Goal: Task Accomplishment & Management: Complete application form

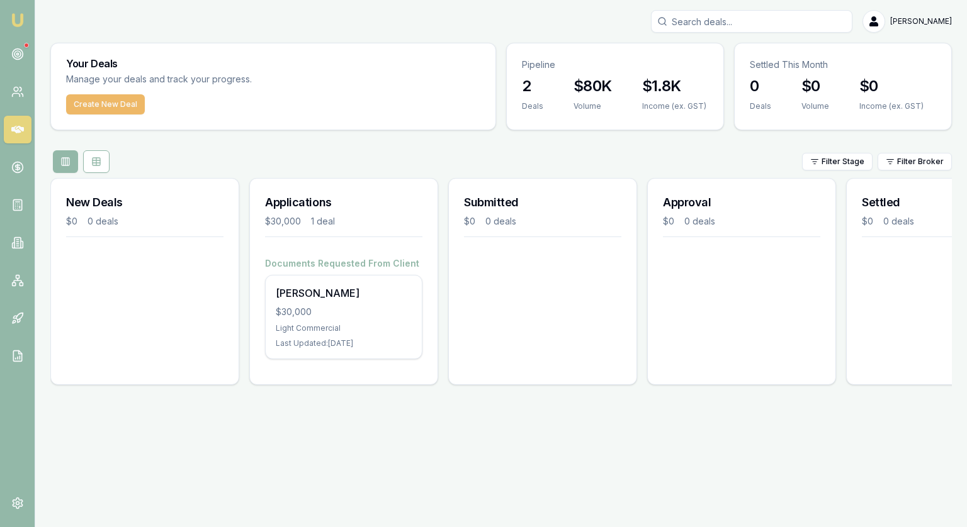
click at [118, 108] on button "Create New Deal" at bounding box center [105, 104] width 79 height 20
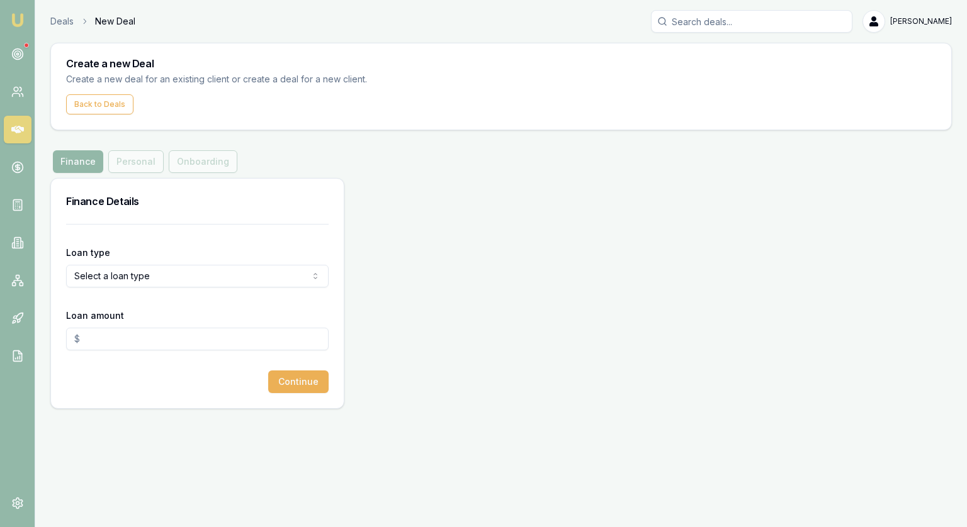
click at [105, 237] on form "Loan type Select a loan type Consumer Loan Consumer Asset Commercial Loan Comme…" at bounding box center [197, 308] width 262 height 169
click at [107, 280] on html "Emu Broker Deals New Deal [PERSON_NAME] Toggle Menu Create a new Deal Create a …" at bounding box center [483, 263] width 967 height 527
select select "COMMERCIAL_ASSET"
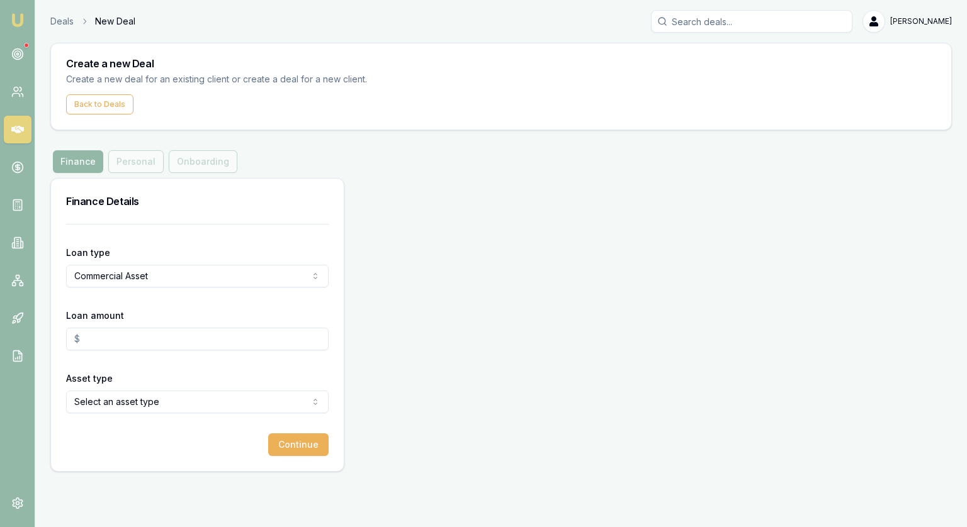
click at [119, 344] on input "Loan amount" at bounding box center [197, 339] width 262 height 23
click at [159, 401] on html "Emu Broker Deals New Deal [PERSON_NAME] Toggle Menu Create a new Deal Create a …" at bounding box center [483, 263] width 967 height 527
type input "$50,000.00"
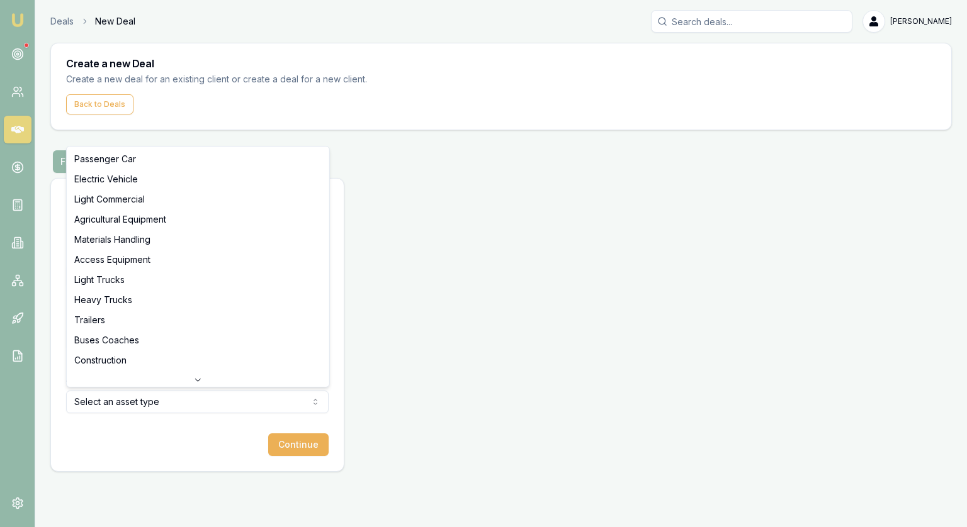
select select "LIGHT_COMMERCIAL"
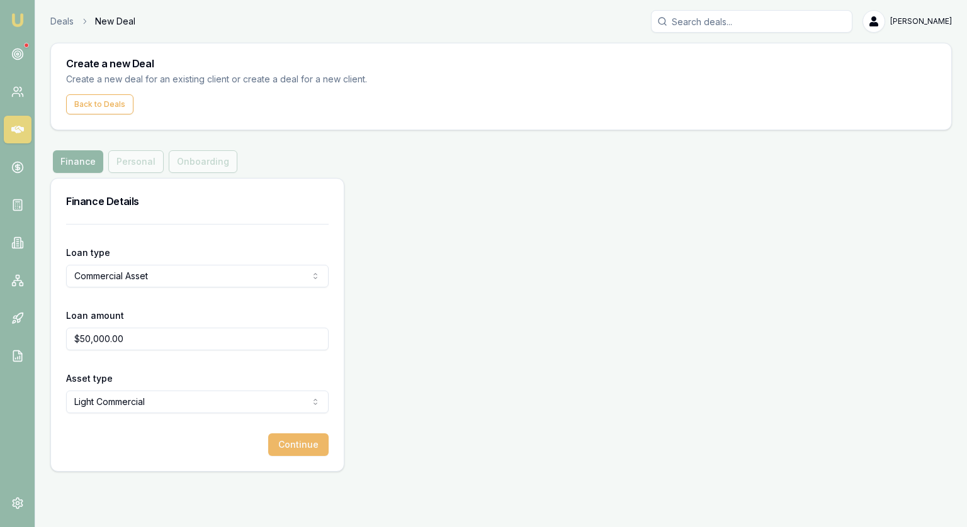
click at [300, 441] on button "Continue" at bounding box center [298, 445] width 60 height 23
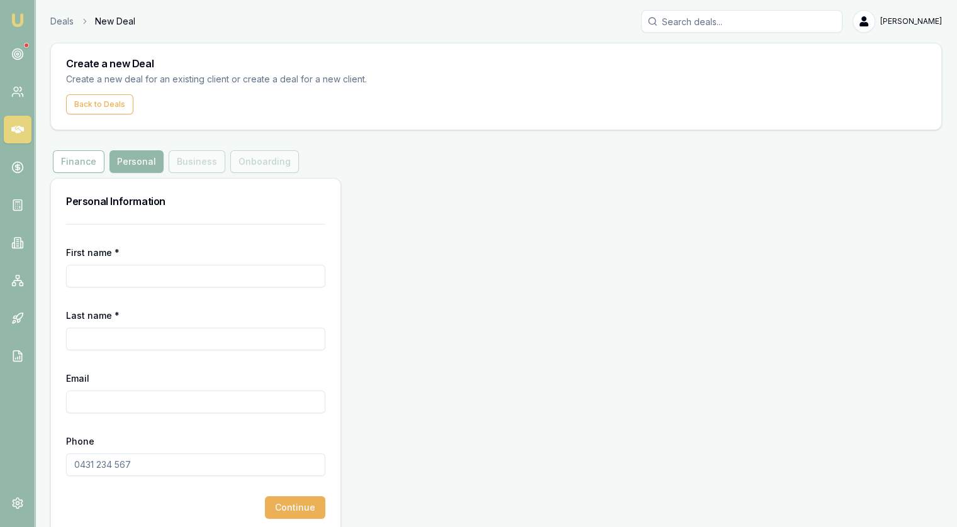
click at [147, 267] on input "First name *" at bounding box center [195, 276] width 259 height 23
type input "[PERSON_NAME]"
type input "Hodder"
click at [153, 406] on input "Email" at bounding box center [195, 402] width 259 height 23
type input "[PERSON_NAME][EMAIL_ADDRESS][DOMAIN_NAME][PERSON_NAME]"
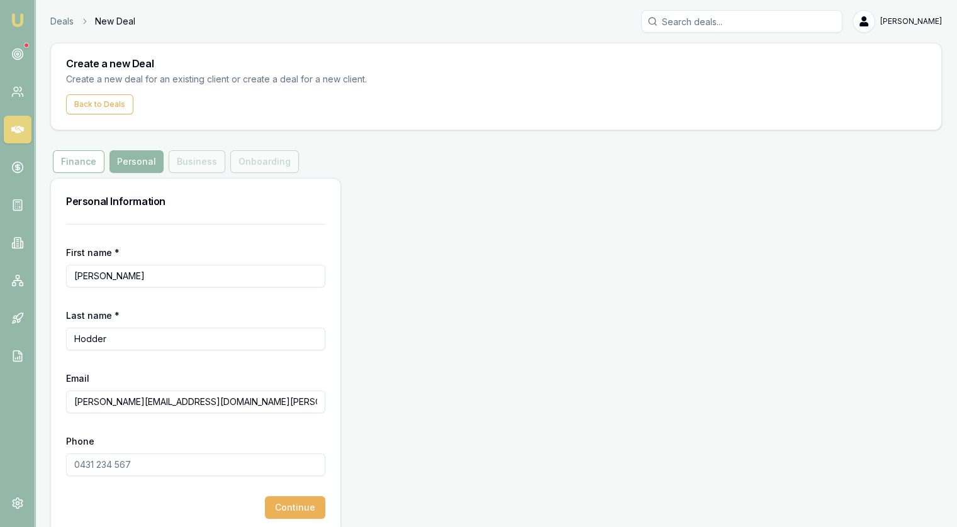
click at [150, 463] on input "Phone" at bounding box center [195, 465] width 259 height 23
type input "0438 760 200"
click at [291, 501] on button "Continue" at bounding box center [295, 508] width 60 height 23
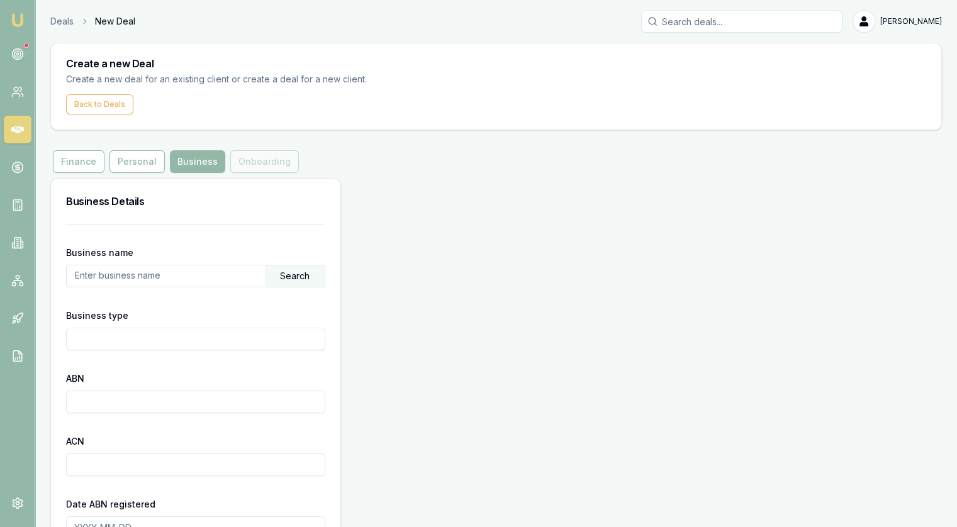
click at [129, 279] on input "text" at bounding box center [166, 276] width 198 height 20
click at [316, 275] on div "Search" at bounding box center [295, 276] width 60 height 21
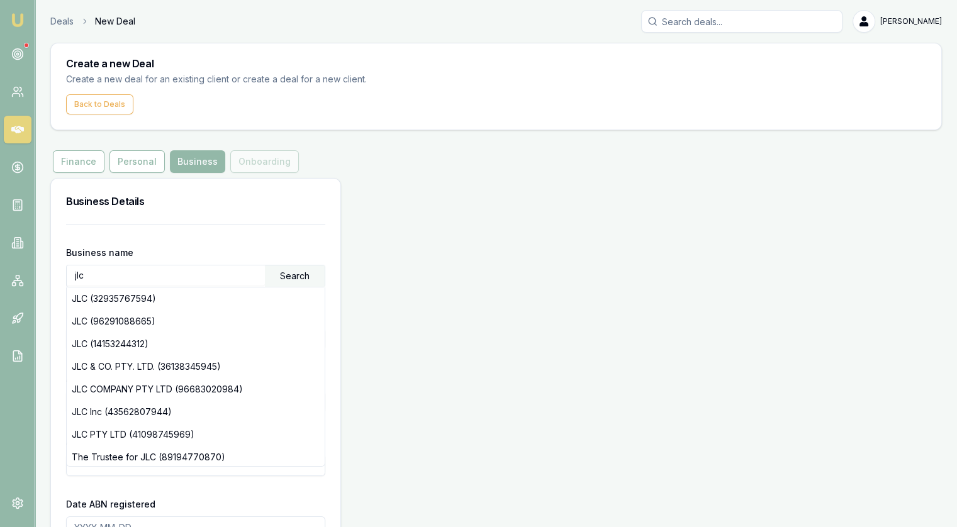
click at [116, 274] on input "jlc" at bounding box center [166, 276] width 198 height 20
click at [88, 274] on input "jlcconstructions" at bounding box center [166, 276] width 198 height 20
click at [86, 276] on input "jlcconstructions" at bounding box center [166, 276] width 198 height 20
click at [307, 279] on div "Search" at bounding box center [295, 276] width 60 height 21
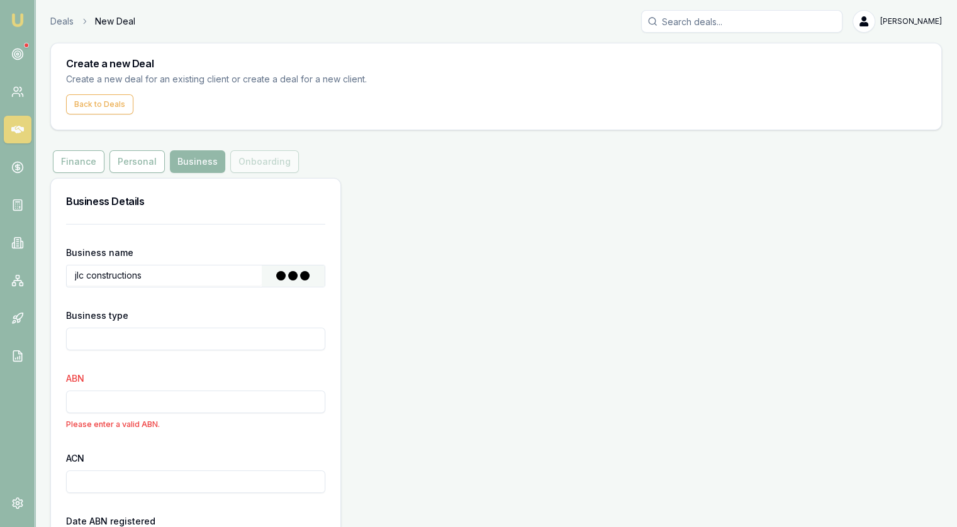
click at [215, 276] on input "jlc constructions" at bounding box center [164, 276] width 195 height 20
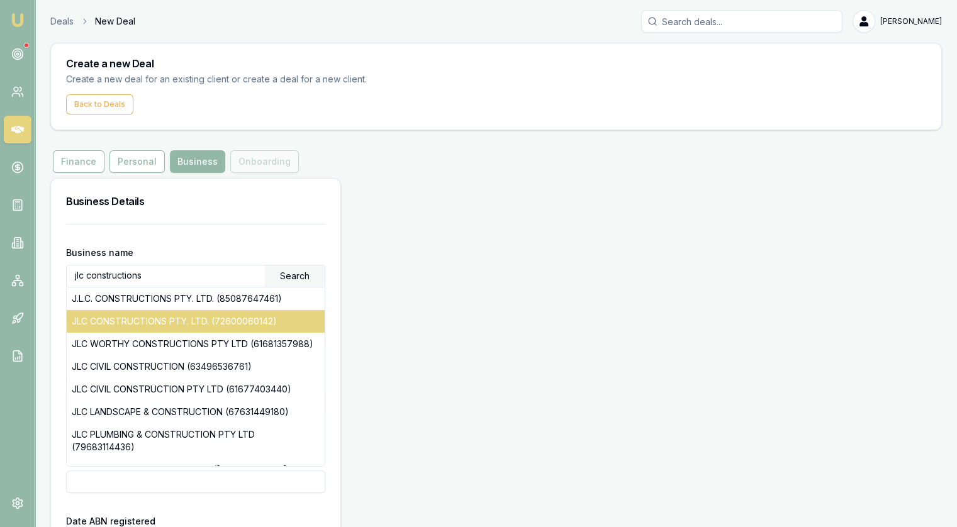
click at [274, 322] on div "JLC CONSTRUCTIONS PTY. LTD. (72600060142)" at bounding box center [196, 321] width 258 height 23
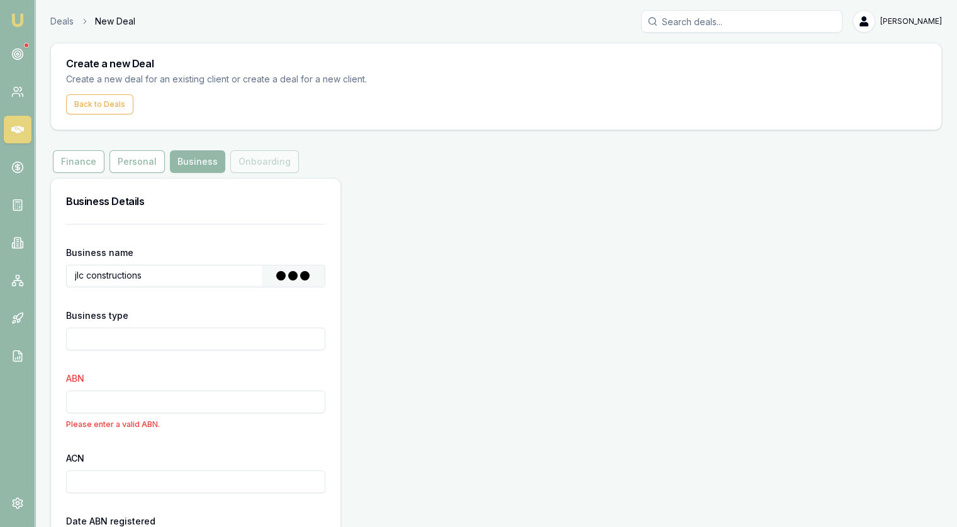
type input "JLC CONSTRUCTIONS PTY. LTD."
type input "Australian Private Company"
type input "72600060142"
type input "600060142"
type input "[DATE]"
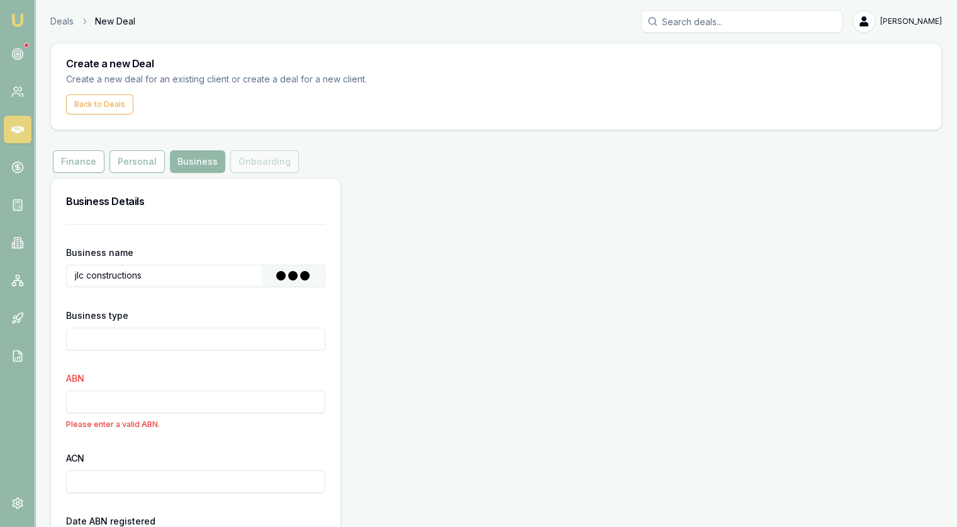
type input "[DATE]"
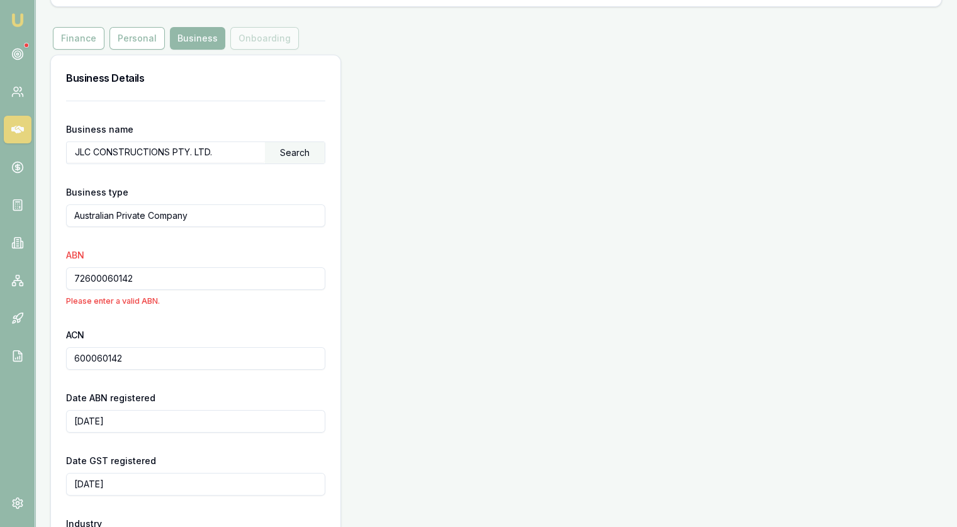
scroll to position [126, 0]
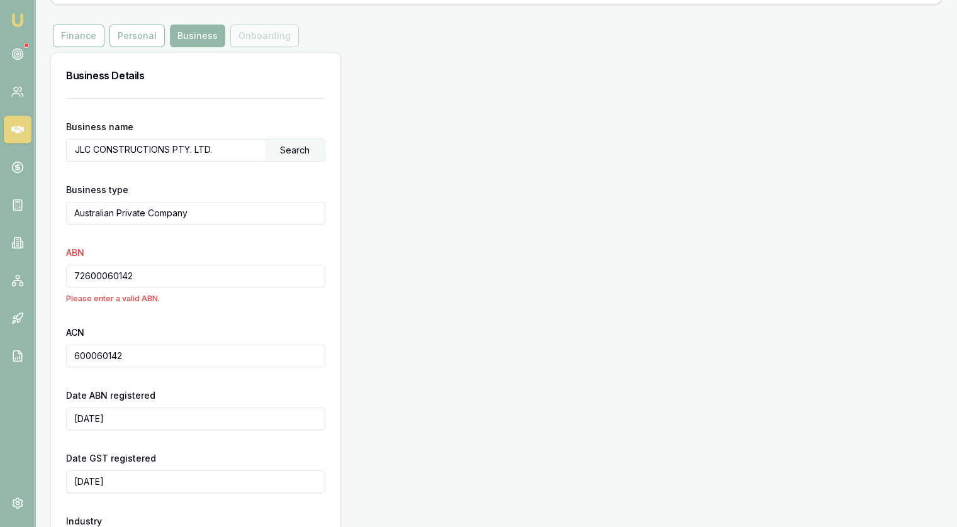
click at [183, 279] on input "72600060142" at bounding box center [195, 276] width 259 height 23
click at [157, 359] on input "600060142" at bounding box center [195, 356] width 259 height 23
click at [229, 210] on input "Australian Private Company" at bounding box center [195, 213] width 259 height 23
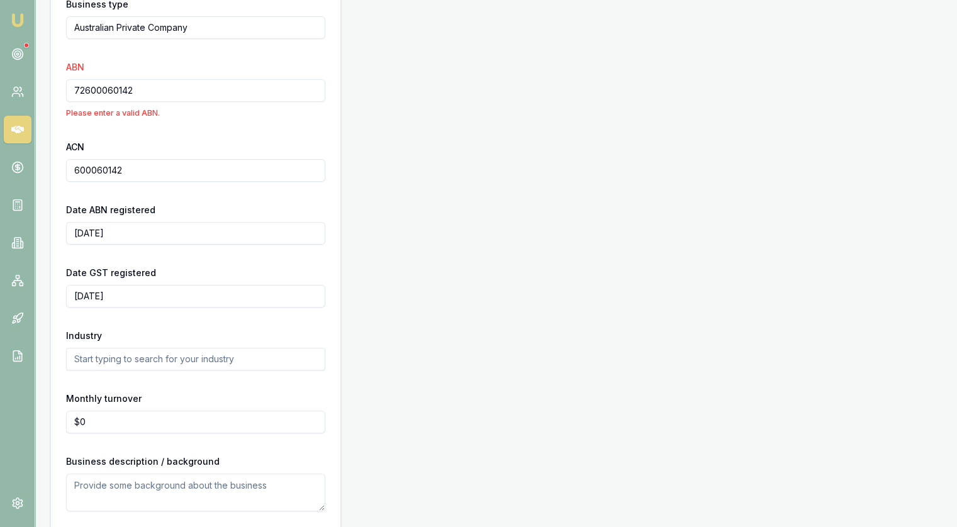
scroll to position [363, 0]
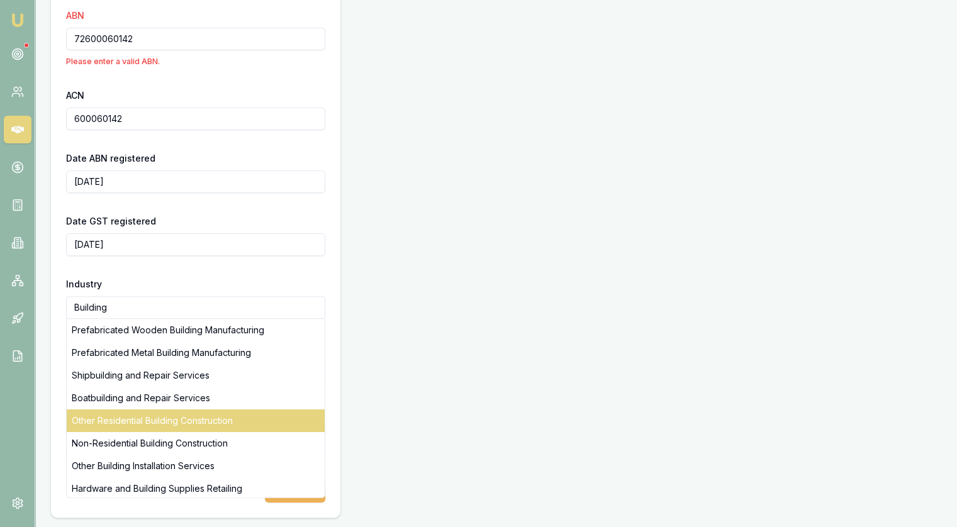
click at [199, 422] on div "Other Residential Building Construction" at bounding box center [196, 421] width 258 height 23
type input "Other Residential Building Construction"
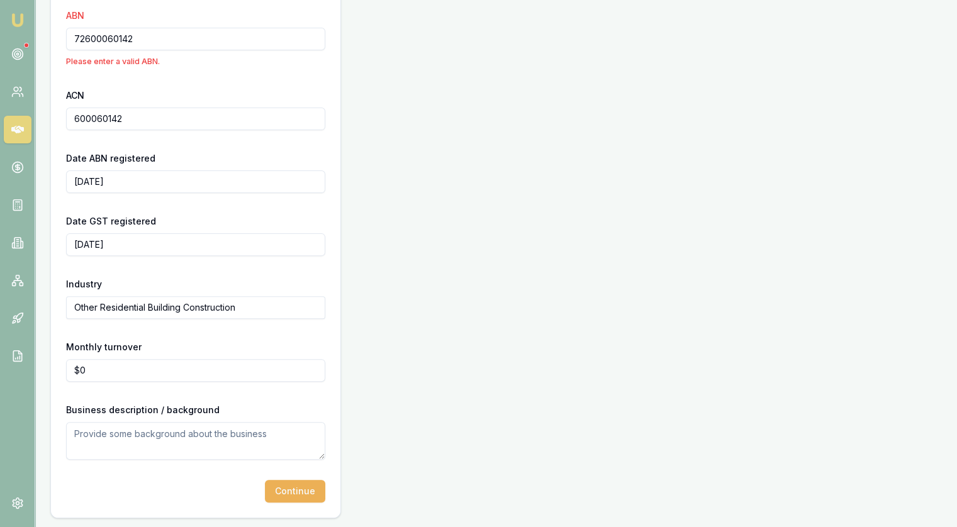
click at [168, 435] on textarea at bounding box center [195, 441] width 259 height 38
click at [307, 490] on button "Continue" at bounding box center [295, 491] width 60 height 23
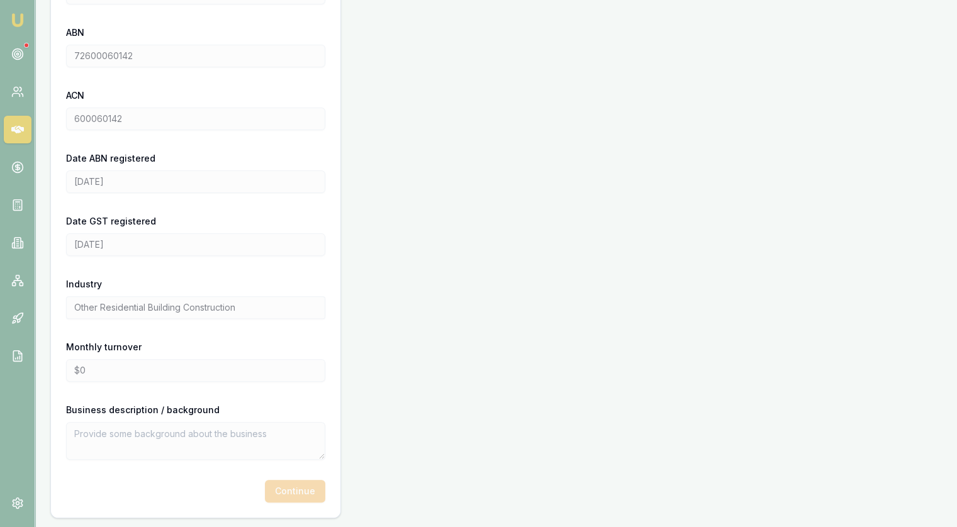
scroll to position [2, 0]
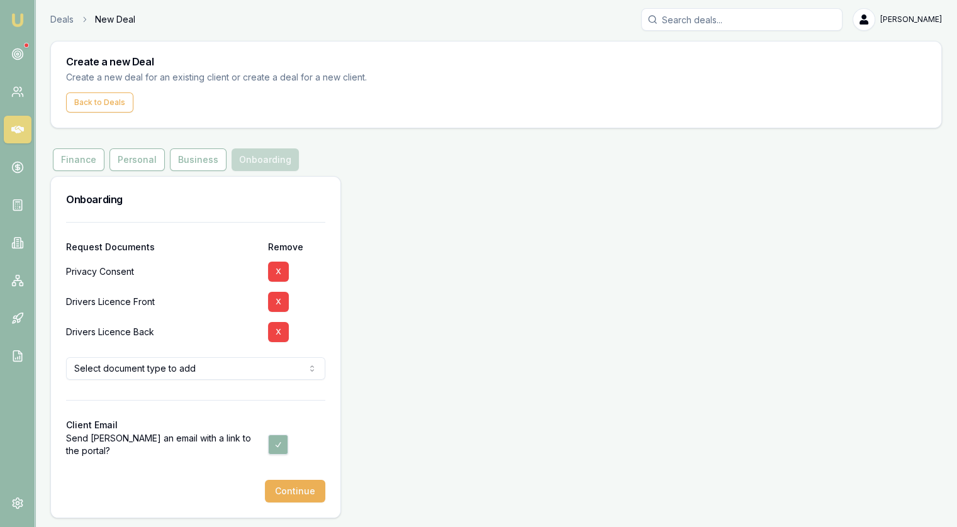
click at [252, 368] on html "Emu Broker Deals New Deal [PERSON_NAME] Toggle Menu Create a new Deal Create a …" at bounding box center [478, 261] width 957 height 527
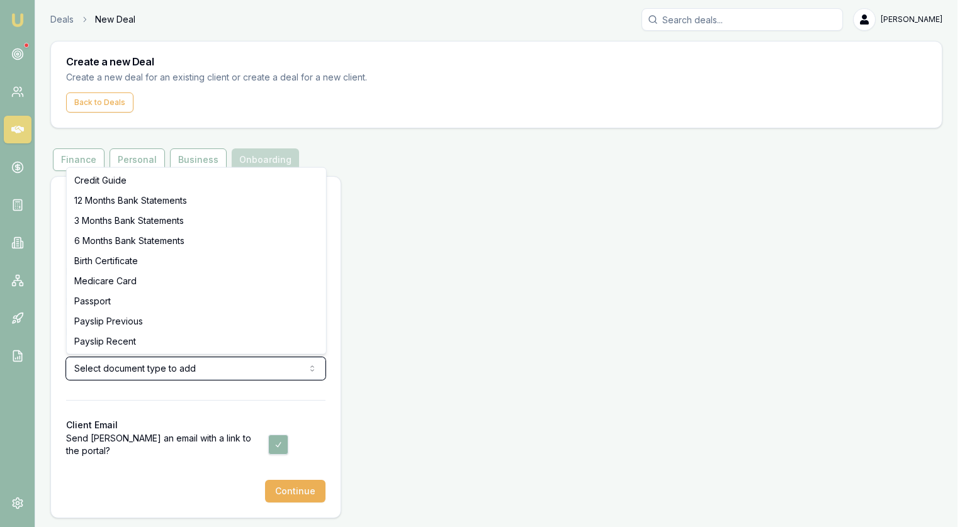
click at [369, 286] on html "Emu Broker Deals New Deal [PERSON_NAME] Toggle Menu Create a new Deal Create a …" at bounding box center [483, 261] width 967 height 527
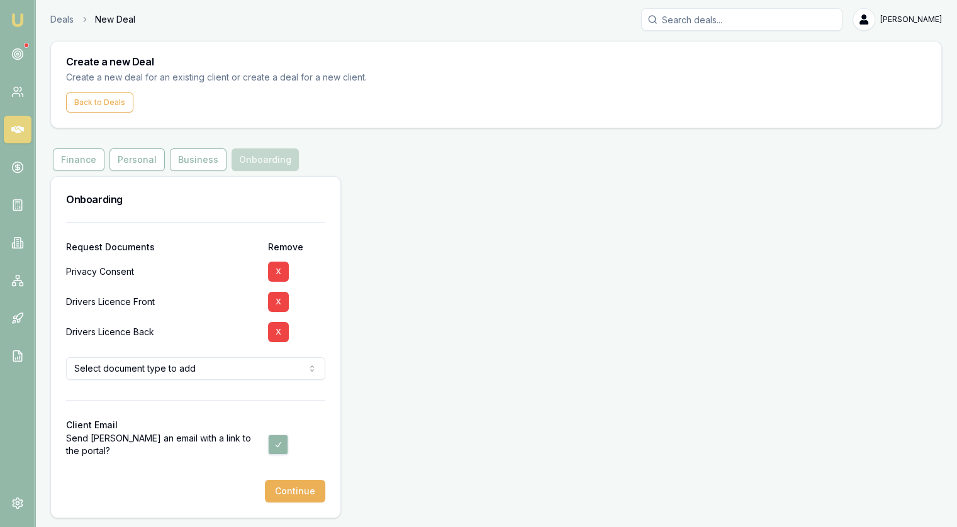
click at [330, 302] on div "Request Documents Remove Privacy Consent X Drivers Licence Front X Drivers Lice…" at bounding box center [195, 370] width 289 height 296
click at [287, 491] on button "Continue" at bounding box center [295, 491] width 60 height 23
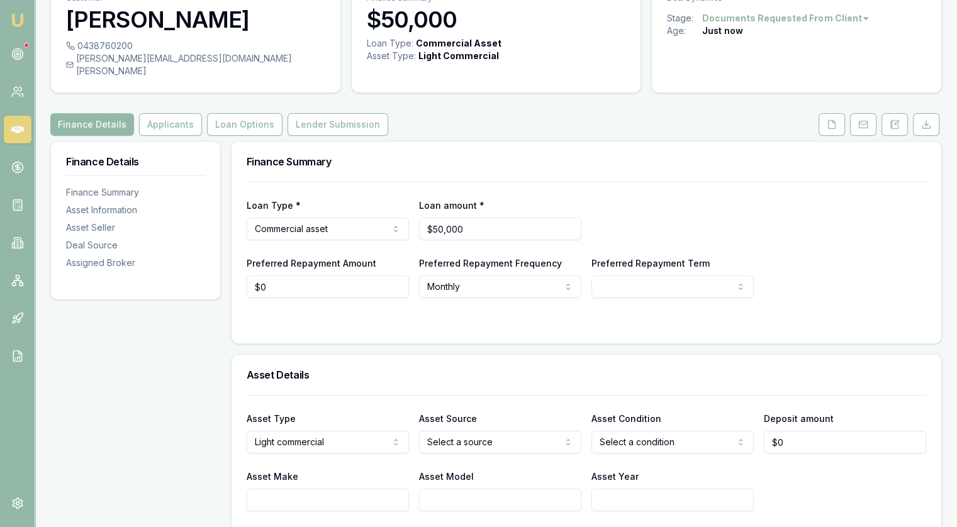
scroll to position [252, 0]
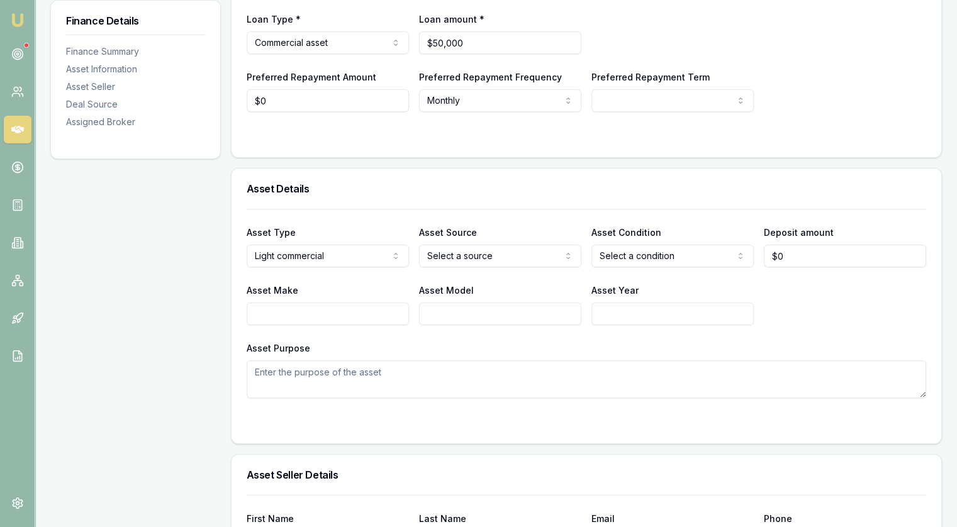
click at [531, 251] on body "Emu Broker Deals View D-6HJH8DD9AR [PERSON_NAME] Toggle Menu Customer [PERSON_N…" at bounding box center [478, 11] width 957 height 527
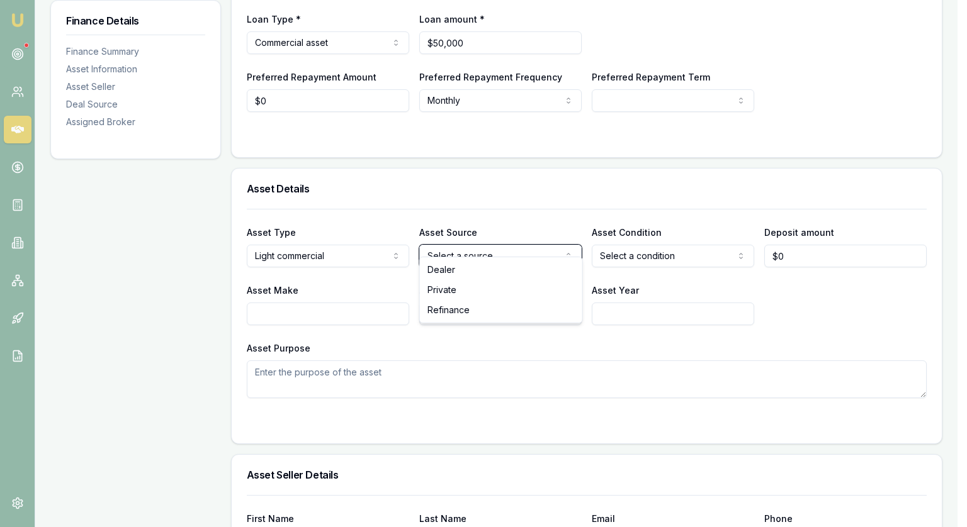
click at [541, 199] on html "Emu Broker Deals View D-6HJH8DD9AR [PERSON_NAME] Toggle Menu Customer [PERSON_N…" at bounding box center [483, 11] width 967 height 527
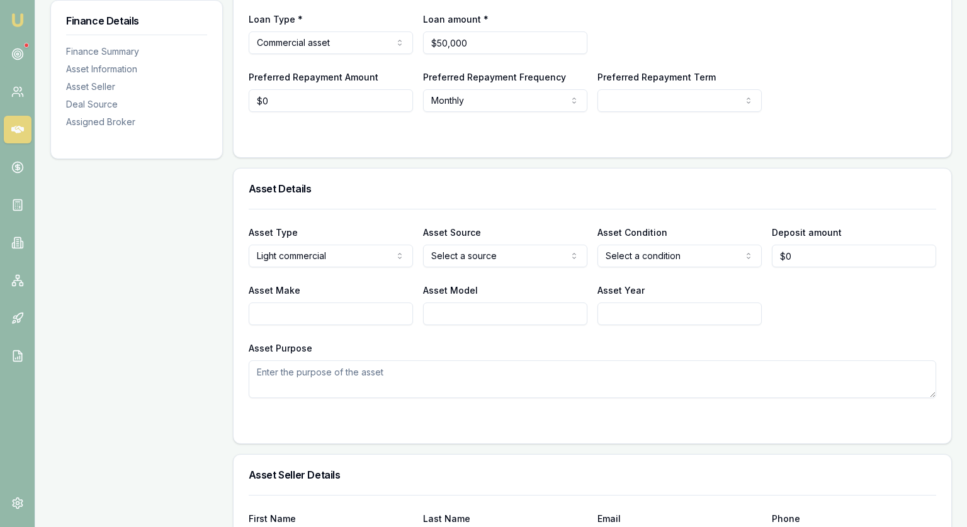
click at [693, 238] on html "Emu Broker Deals View D-6HJH8DD9AR [PERSON_NAME] Toggle Menu Customer [PERSON_N…" at bounding box center [483, 11] width 967 height 527
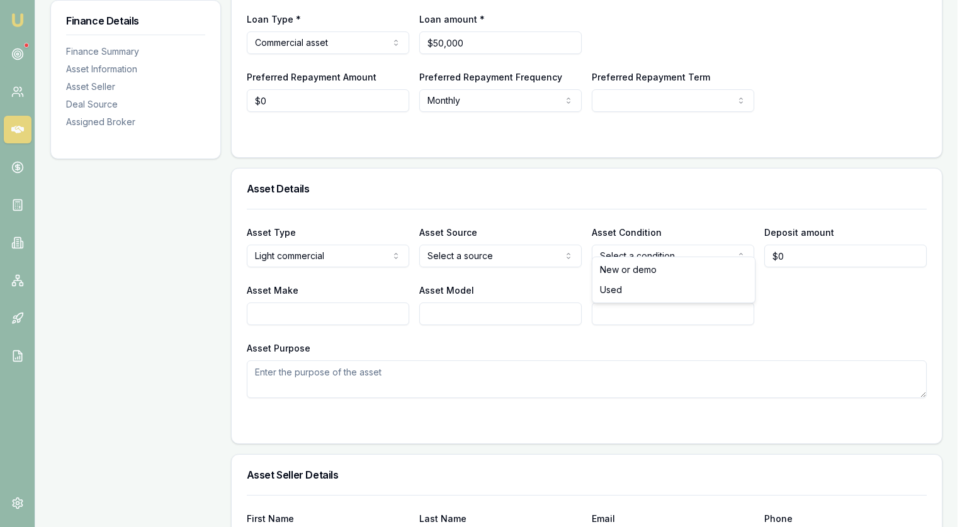
select select "USED"
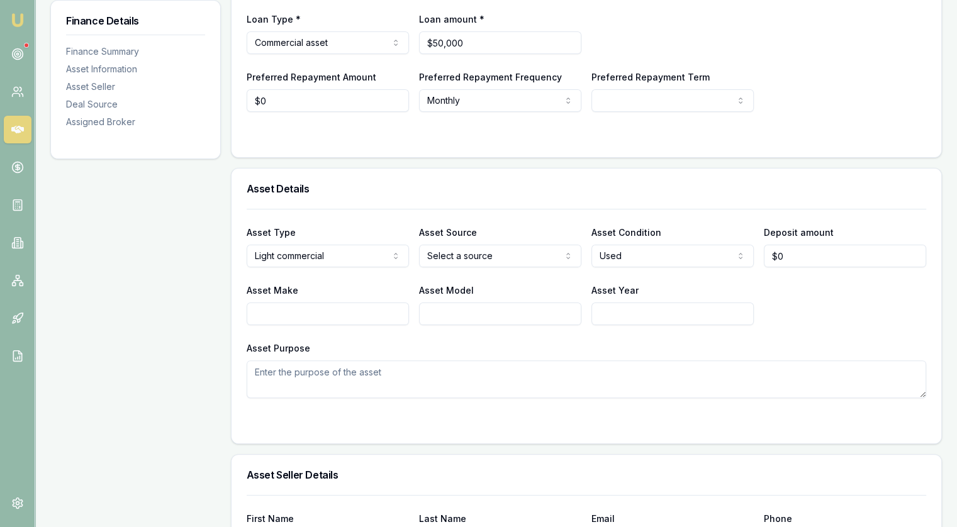
click at [276, 305] on input "Asset Make" at bounding box center [328, 314] width 162 height 23
click at [439, 304] on input "Asset Model" at bounding box center [500, 314] width 162 height 23
click at [660, 303] on input "Asset Year" at bounding box center [673, 314] width 162 height 23
click at [414, 327] on div "Asset Type Light commercial Passenger car Electric vehicle Light commercial Oth…" at bounding box center [587, 303] width 680 height 189
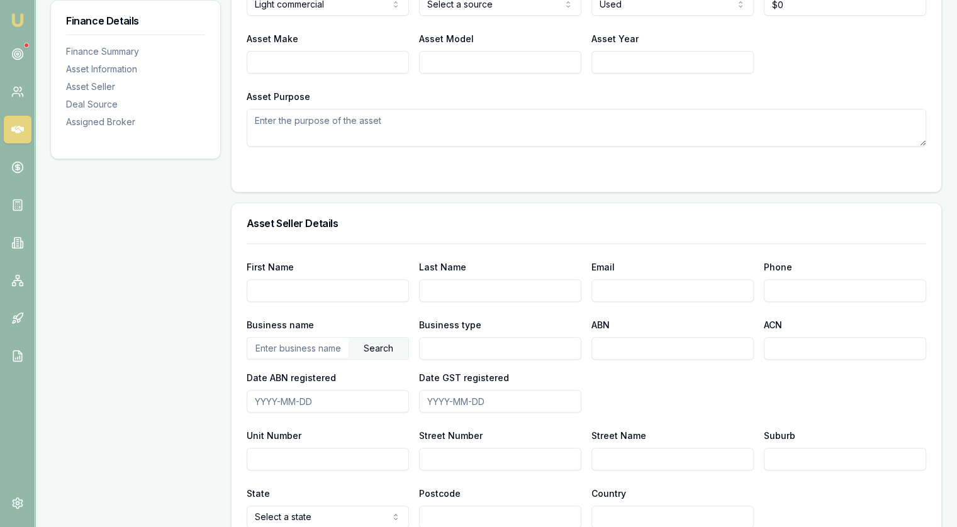
click at [309, 109] on textarea "Asset Purpose" at bounding box center [587, 128] width 680 height 38
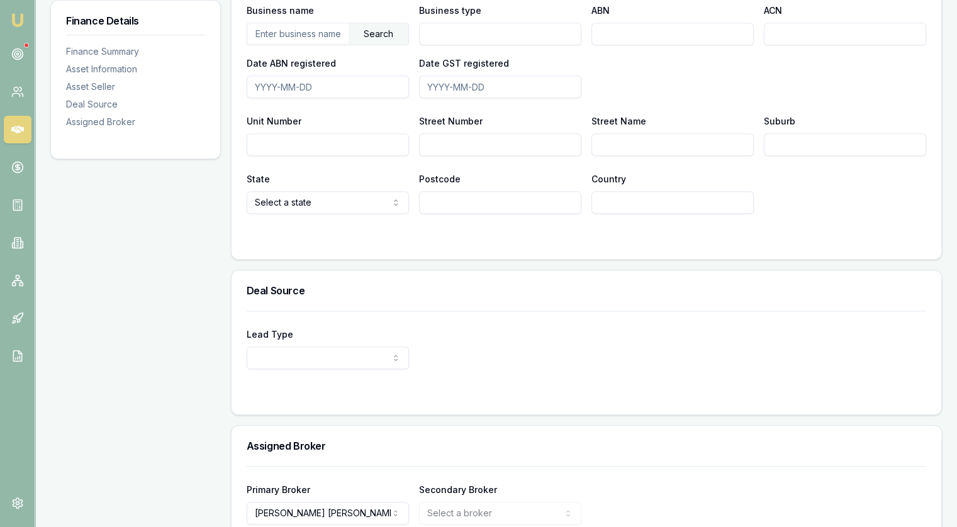
scroll to position [870, 0]
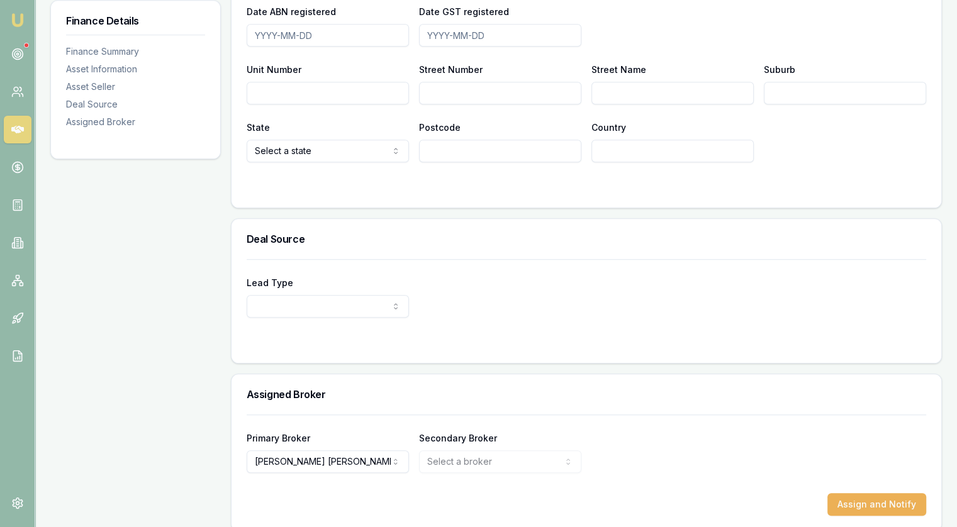
type textarea "Work"
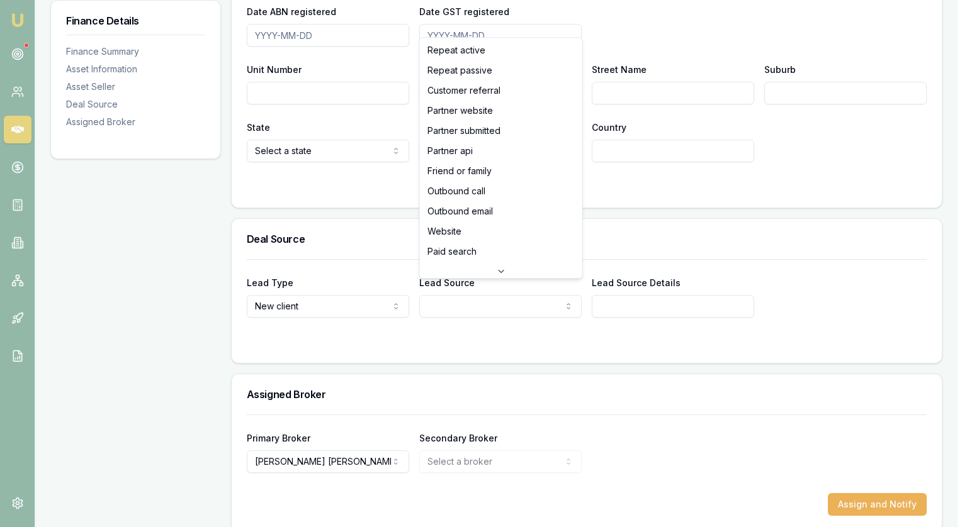
select select "FRIEND_OR_FAMILY"
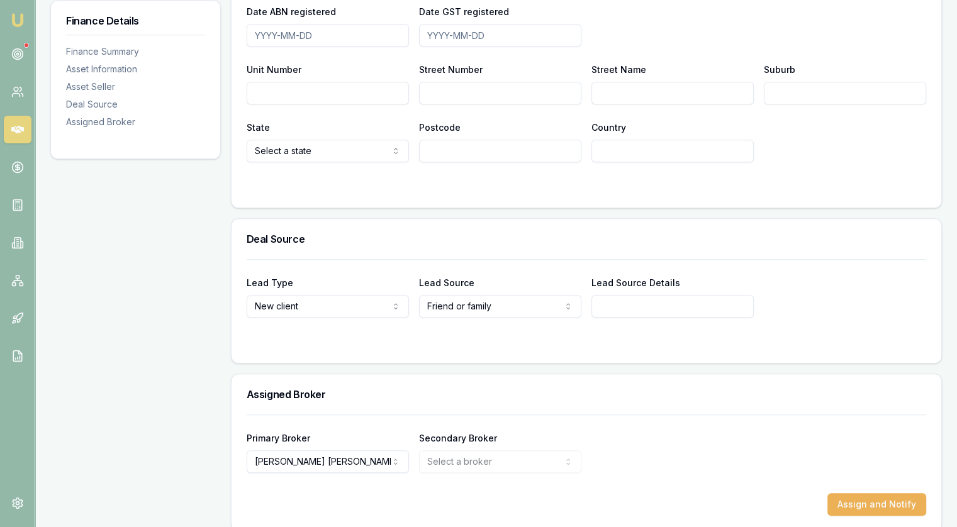
click at [659, 296] on input "Lead Source Details" at bounding box center [673, 306] width 162 height 23
click at [886, 495] on button "Assign and Notify" at bounding box center [877, 504] width 99 height 23
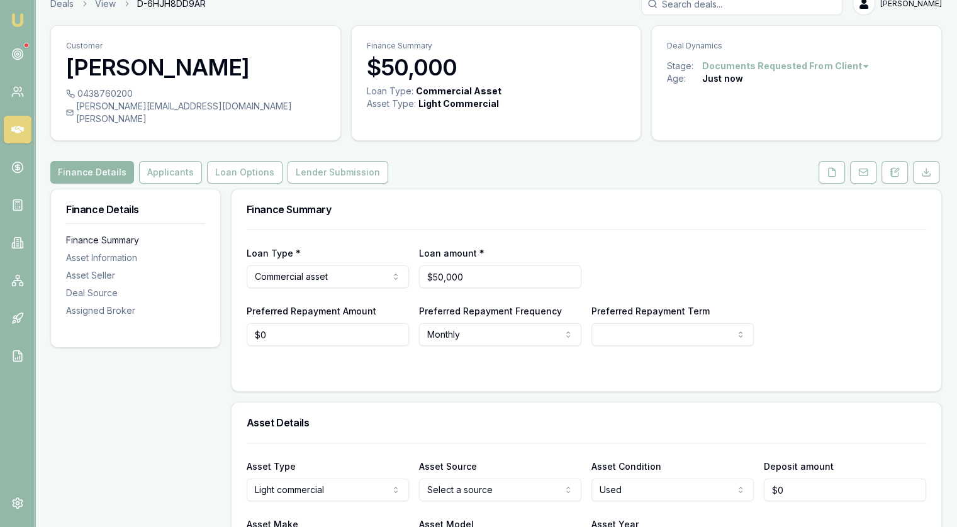
scroll to position [0, 0]
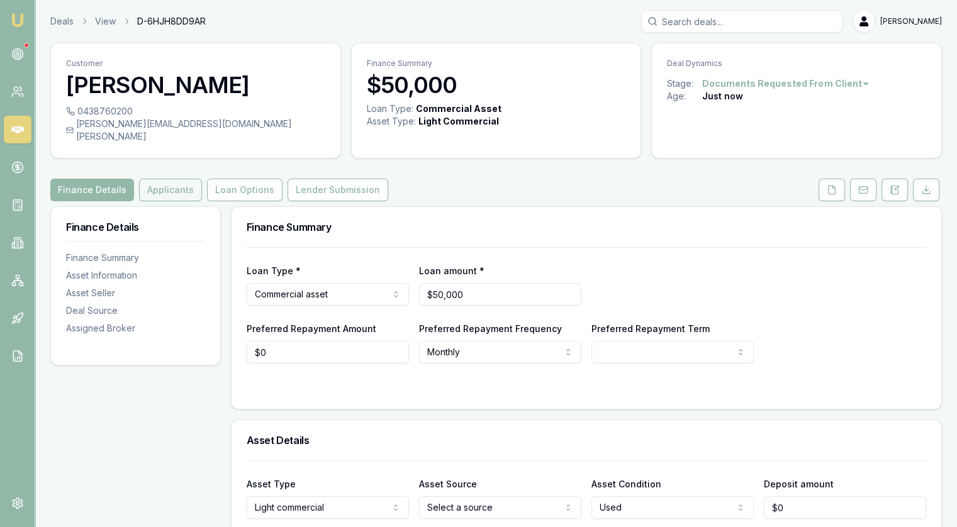
click at [164, 181] on button "Applicants" at bounding box center [170, 190] width 63 height 23
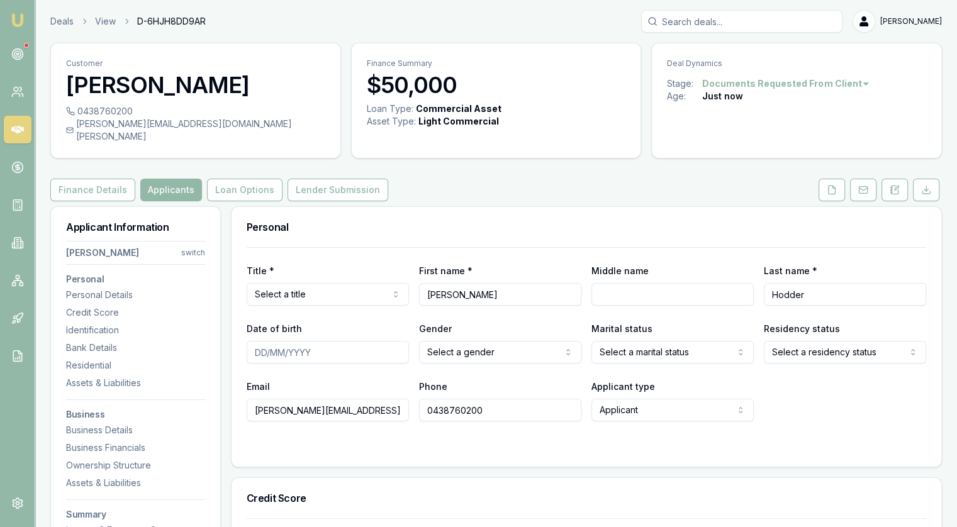
click at [310, 281] on html "Emu Broker Deals View D-6HJH8DD9AR [PERSON_NAME] Toggle Menu Customer [PERSON_N…" at bounding box center [478, 263] width 957 height 527
click at [510, 305] on div "Title * Mr Mr Mrs Miss Ms Dr Prof First name * [PERSON_NAME] Middle name Last n…" at bounding box center [587, 334] width 680 height 174
click at [507, 340] on html "Emu Broker Deals View D-6HJH8DD9AR [PERSON_NAME] Toggle Menu Customer [PERSON_N…" at bounding box center [478, 263] width 957 height 527
click at [567, 321] on div "Gender [DEMOGRAPHIC_DATA] [DEMOGRAPHIC_DATA] [DEMOGRAPHIC_DATA] Other Not discl…" at bounding box center [500, 342] width 162 height 43
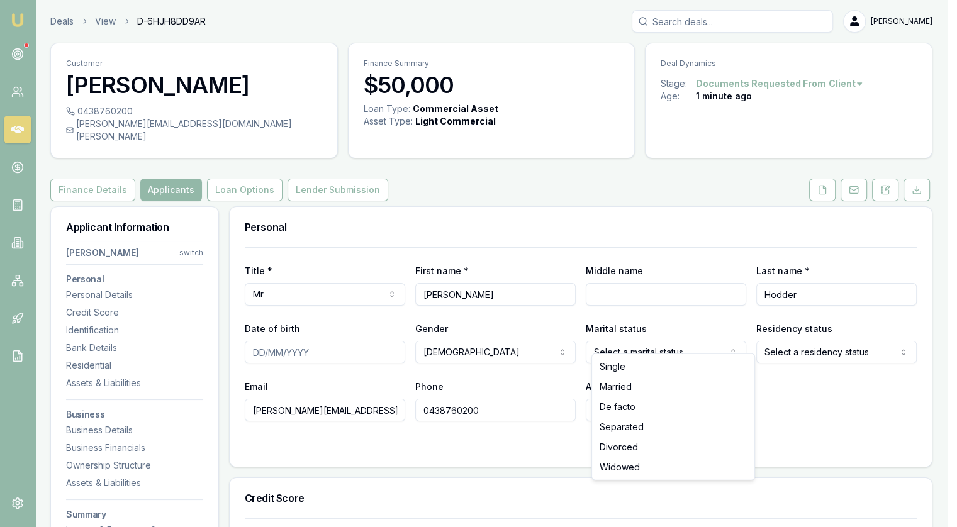
click at [683, 344] on html "Emu Broker Deals View D-6HJH8DD9AR [PERSON_NAME] Toggle Menu Customer [PERSON_N…" at bounding box center [478, 263] width 957 height 527
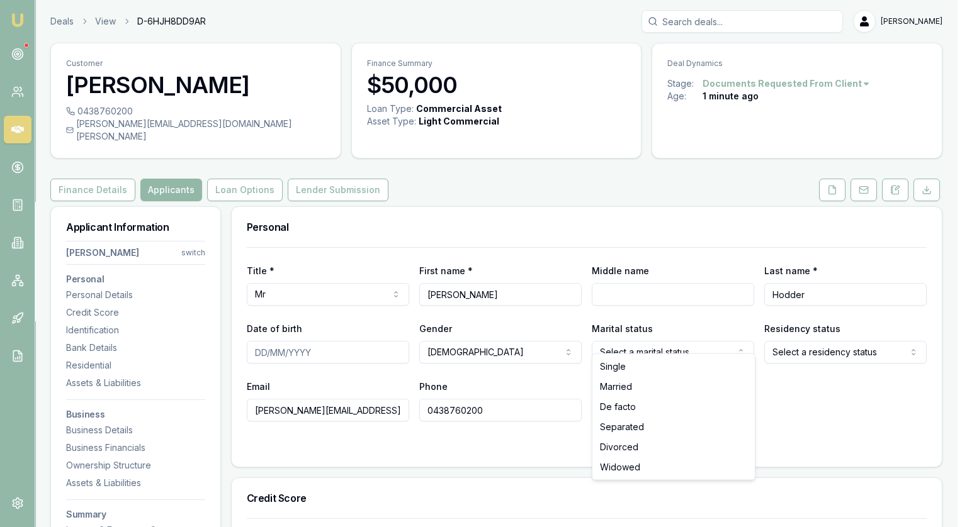
select select "MARRIED"
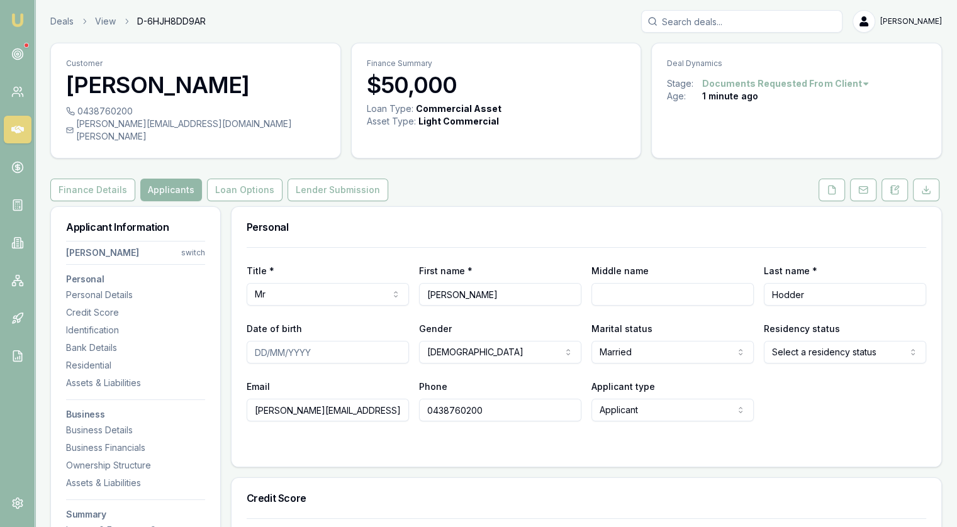
click at [867, 344] on html "Emu Broker Deals View D-6HJH8DD9AR [PERSON_NAME] Toggle Menu Customer [PERSON_N…" at bounding box center [478, 263] width 957 height 527
click at [578, 379] on div "Phone [PHONE_NUMBER]" at bounding box center [500, 400] width 162 height 43
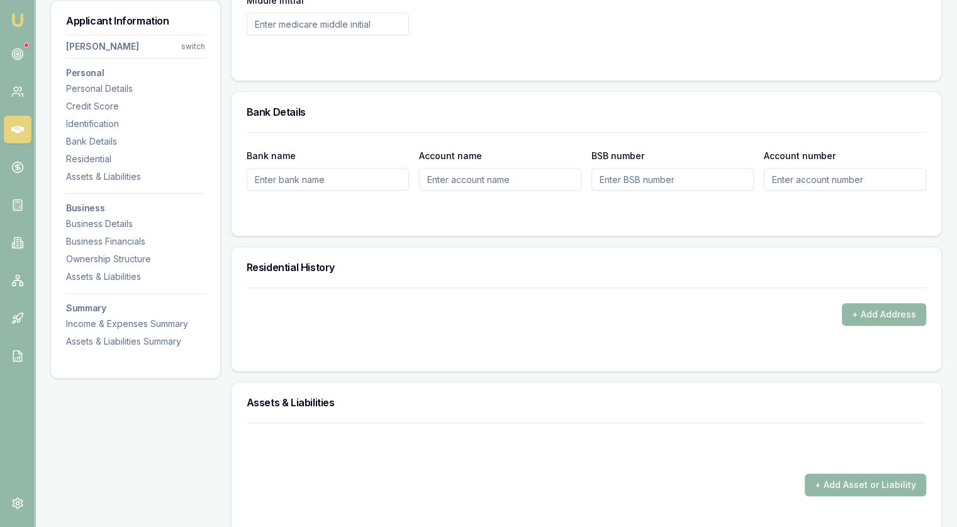
scroll to position [687, 0]
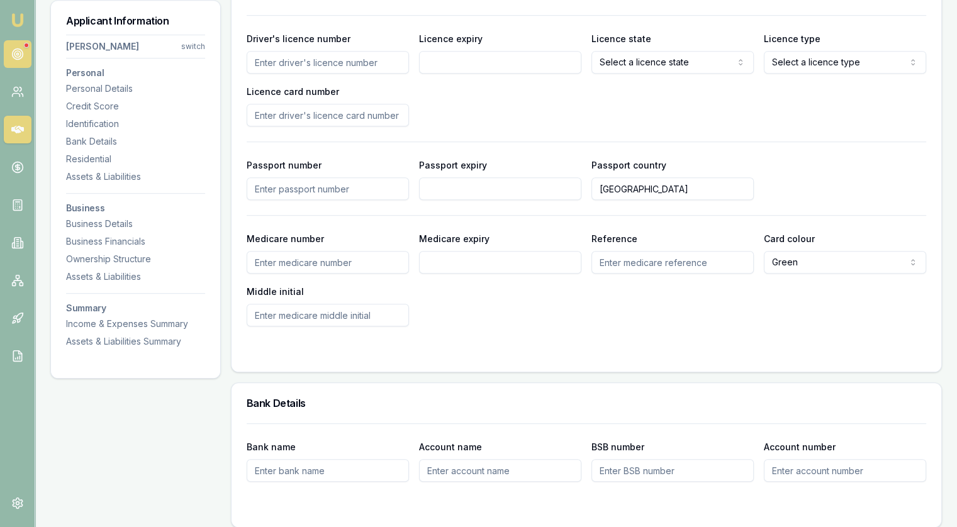
click at [17, 52] on icon at bounding box center [17, 54] width 13 height 13
